Goal: Task Accomplishment & Management: Use online tool/utility

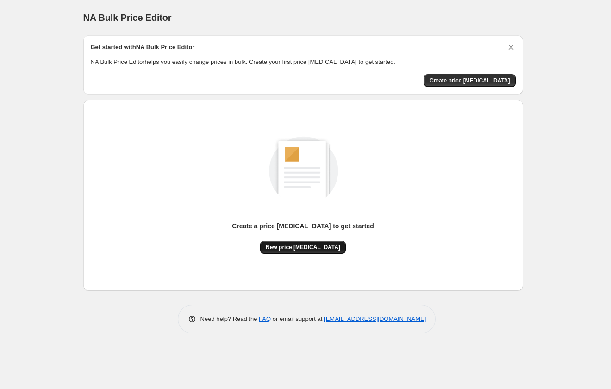
click at [309, 247] on span "New price [MEDICAL_DATA]" at bounding box center [303, 246] width 74 height 7
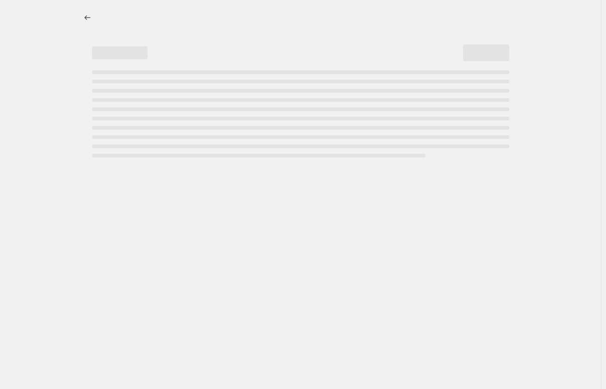
select select "percentage"
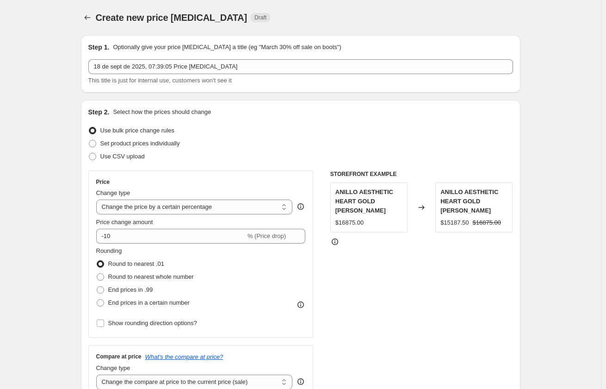
click at [84, 8] on div "Create new price [MEDICAL_DATA]. This page is ready Create new price [MEDICAL_D…" at bounding box center [300, 17] width 439 height 35
click at [83, 9] on div "Create new price [MEDICAL_DATA]. This page is ready Create new price [MEDICAL_D…" at bounding box center [300, 17] width 439 height 35
click at [85, 13] on icon "Price change jobs" at bounding box center [87, 17] width 9 height 9
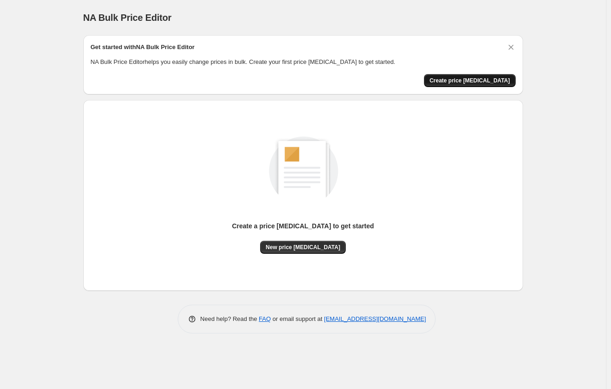
click at [499, 81] on span "Create price [MEDICAL_DATA]" at bounding box center [469, 80] width 80 height 7
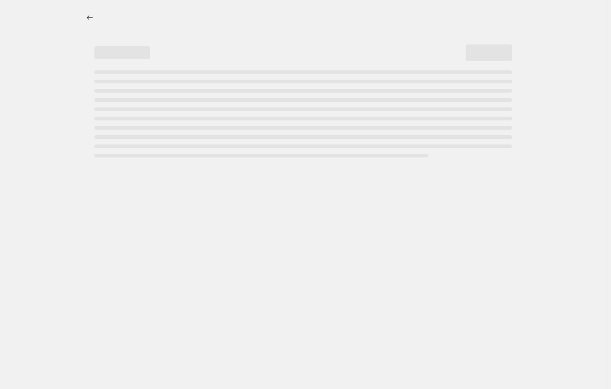
select select "percentage"
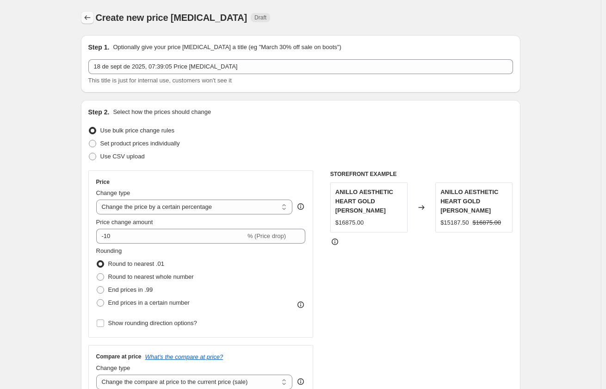
click at [86, 18] on icon "Price change jobs" at bounding box center [87, 17] width 9 height 9
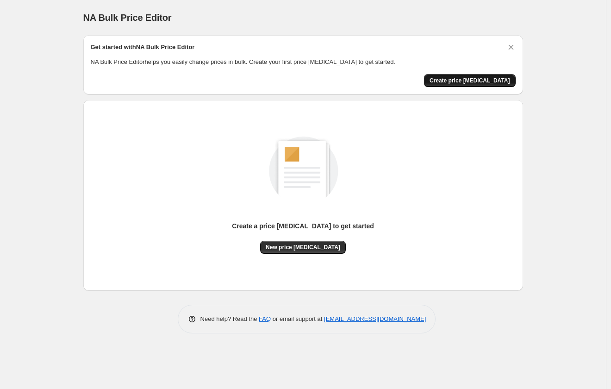
click at [476, 77] on span "Create price [MEDICAL_DATA]" at bounding box center [469, 80] width 80 height 7
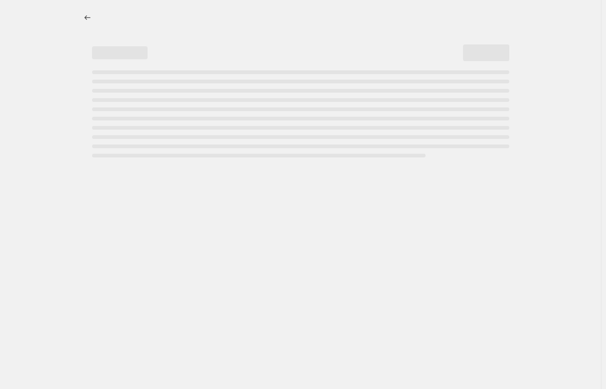
select select "percentage"
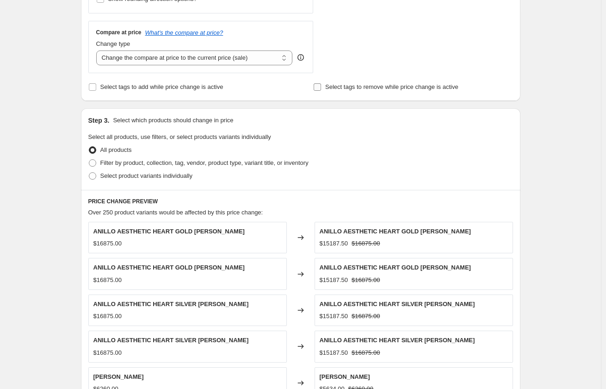
scroll to position [505, 0]
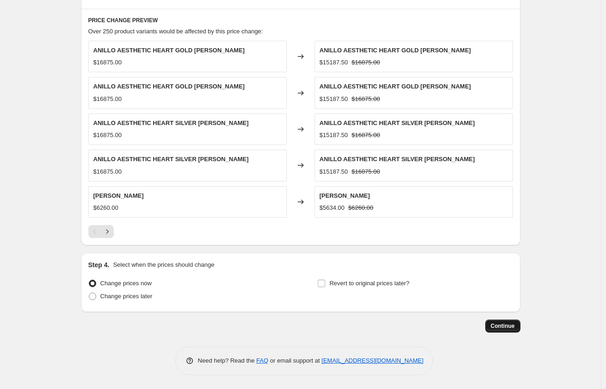
click at [498, 331] on button "Continue" at bounding box center [502, 325] width 35 height 13
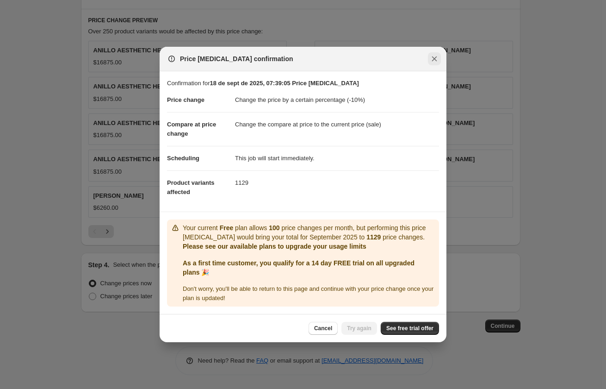
click at [433, 56] on icon "Close" at bounding box center [434, 58] width 9 height 9
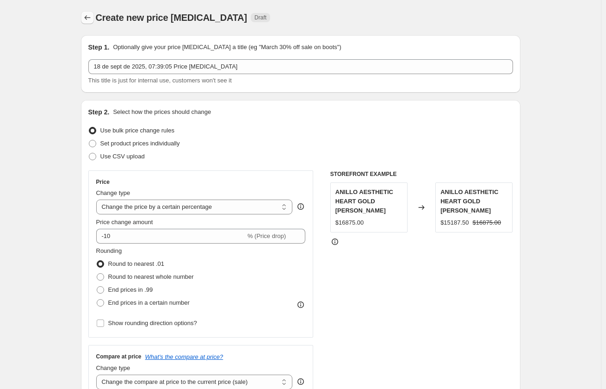
click at [91, 20] on icon "Price change jobs" at bounding box center [87, 17] width 9 height 9
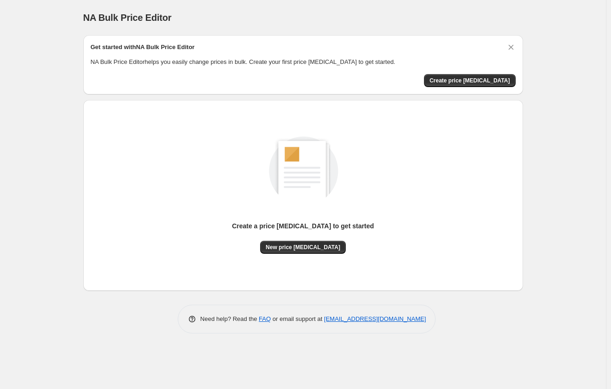
click at [143, 81] on div "Create price [MEDICAL_DATA]" at bounding box center [303, 80] width 425 height 13
click at [259, 89] on div "Get started with NA Bulk Price Editor NA Bulk Price Editor helps you easily cha…" at bounding box center [302, 64] width 439 height 59
click at [215, 89] on div "Get started with NA Bulk Price Editor NA Bulk Price Editor helps you easily cha…" at bounding box center [302, 64] width 439 height 59
click at [490, 84] on button "Create price [MEDICAL_DATA]" at bounding box center [470, 80] width 92 height 13
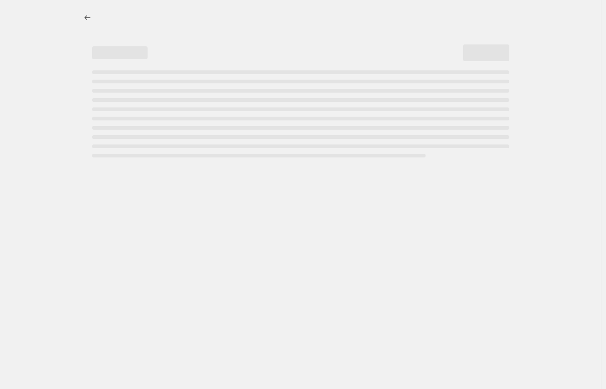
select select "percentage"
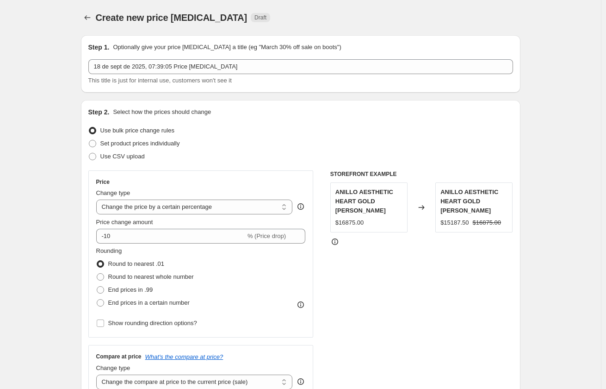
click at [378, 41] on div "Step 1. Optionally give your price [MEDICAL_DATA] a title (eg "March 30% off sa…" at bounding box center [300, 63] width 439 height 57
drag, startPoint x: 271, startPoint y: 32, endPoint x: 227, endPoint y: 100, distance: 81.0
click at [227, 100] on div "Step 2. Select how the prices should change Use bulk price change rules Set pro…" at bounding box center [300, 262] width 439 height 325
